Goal: Information Seeking & Learning: Find specific fact

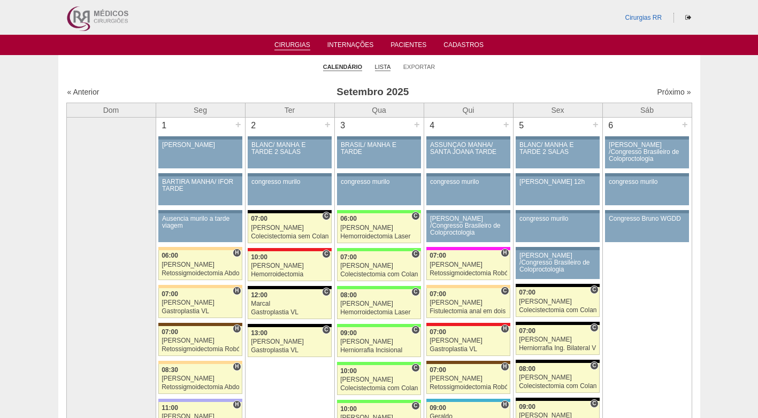
click at [388, 64] on link "Lista" at bounding box center [383, 67] width 16 height 8
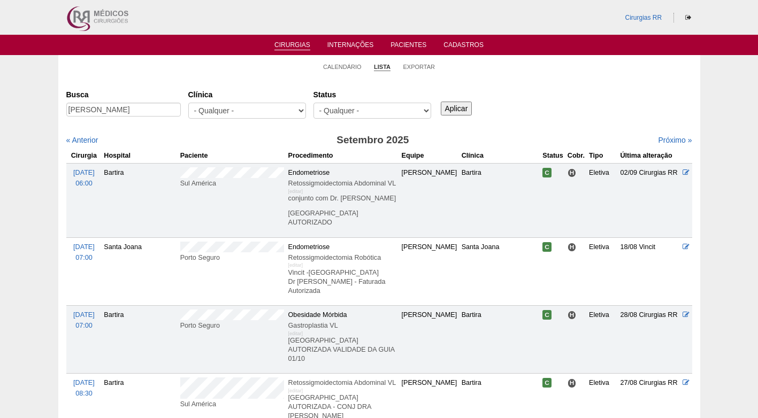
scroll to position [0, 4]
type input "MARIANA HENRIQUE MORALES"
click at [453, 107] on input "Aplicar" at bounding box center [457, 109] width 32 height 14
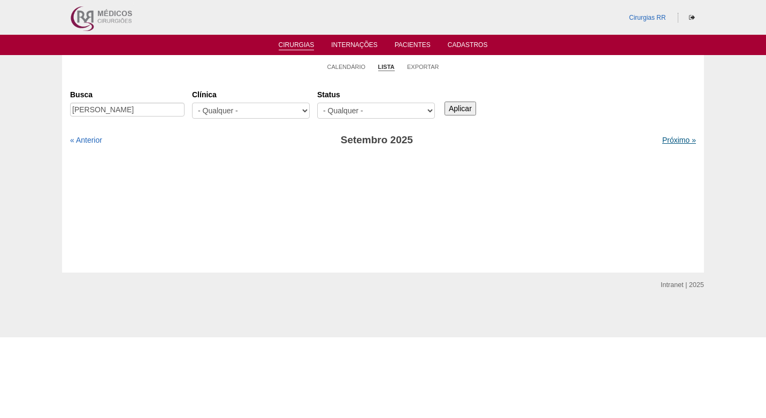
click at [668, 137] on link "Próximo »" at bounding box center [679, 140] width 34 height 9
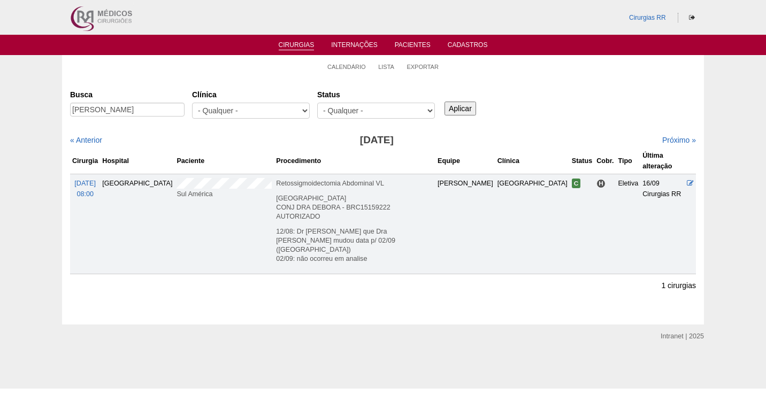
click at [566, 83] on div "Cirurgias [GEOGRAPHIC_DATA] [PERSON_NAME] [GEOGRAPHIC_DATA] - Qualquer - 6R Alp…" at bounding box center [383, 201] width 642 height 246
drag, startPoint x: 70, startPoint y: 112, endPoint x: 189, endPoint y: 110, distance: 118.7
click at [189, 110] on div "Busca [PERSON_NAME]" at bounding box center [131, 104] width 122 height 36
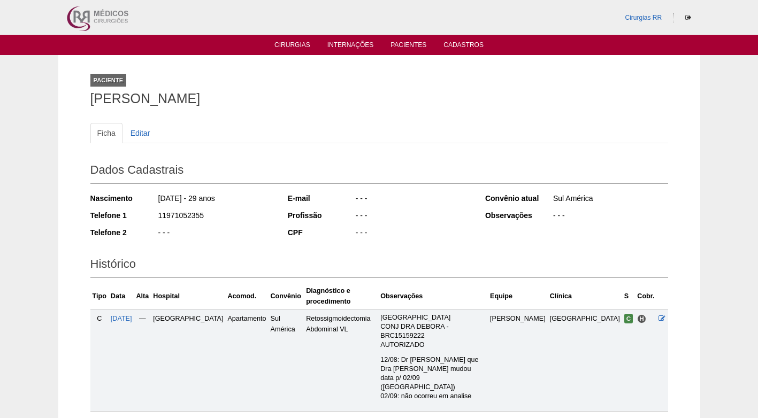
drag, startPoint x: 204, startPoint y: 213, endPoint x: 159, endPoint y: 215, distance: 45.0
click at [159, 215] on div "11971052355" at bounding box center [215, 216] width 116 height 13
copy div "11971052355"
drag, startPoint x: 385, startPoint y: 98, endPoint x: 310, endPoint y: 36, distance: 97.3
click at [386, 88] on div "Paciente [PERSON_NAME]" at bounding box center [378, 87] width 577 height 49
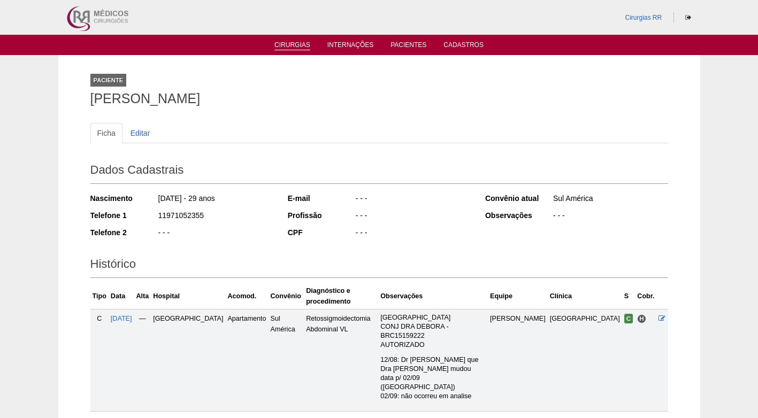
click at [288, 47] on link "Cirurgias" at bounding box center [292, 45] width 36 height 9
